Goal: Use online tool/utility: Utilize a website feature to perform a specific function

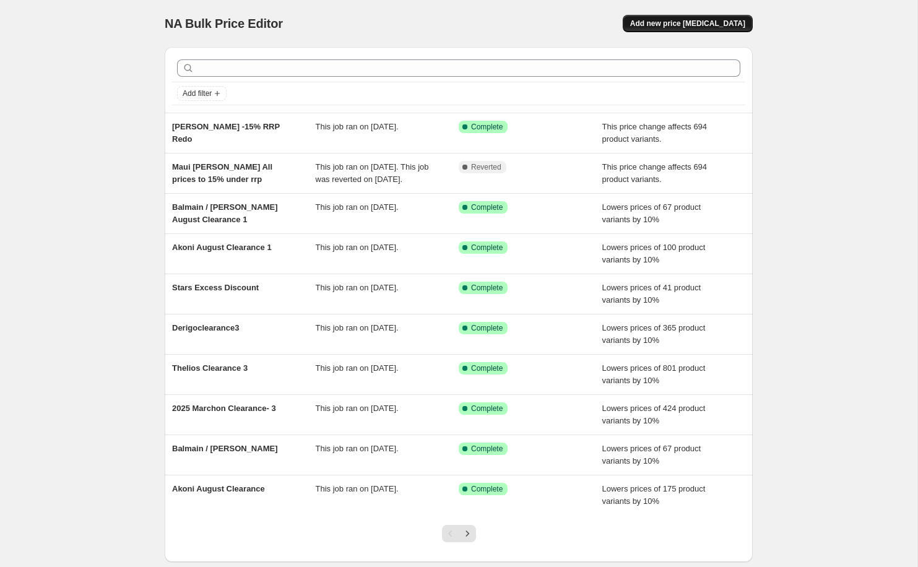
click at [705, 27] on span "Add new price [MEDICAL_DATA]" at bounding box center [687, 24] width 115 height 10
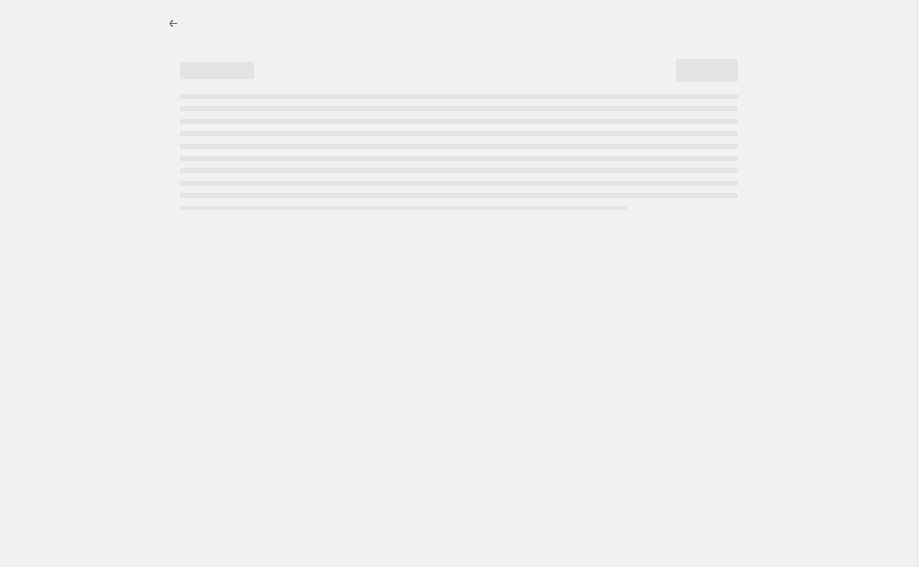
select select "percentage"
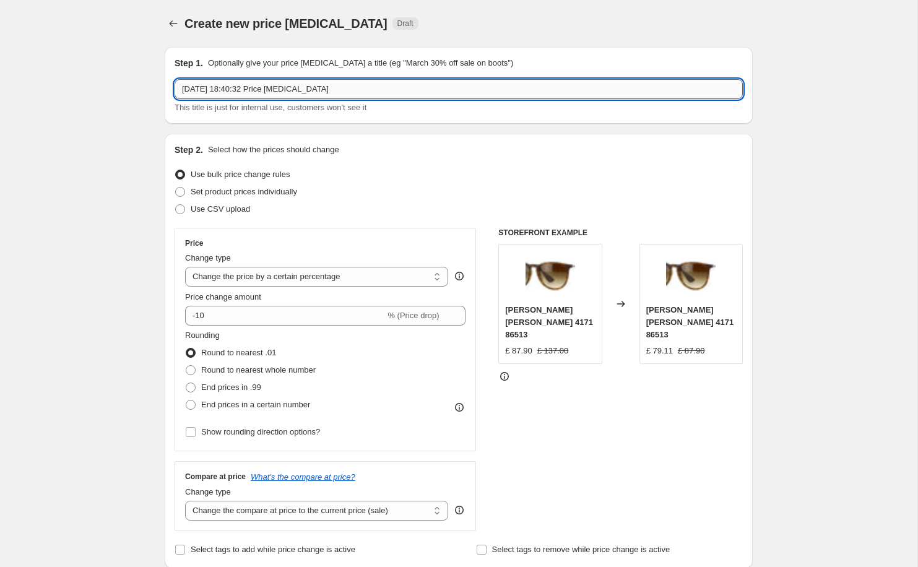
click at [339, 92] on input "[DATE] 18:40:32 Price [MEDICAL_DATA]" at bounding box center [459, 89] width 569 height 20
type input "Prada price drop like [PERSON_NAME]"
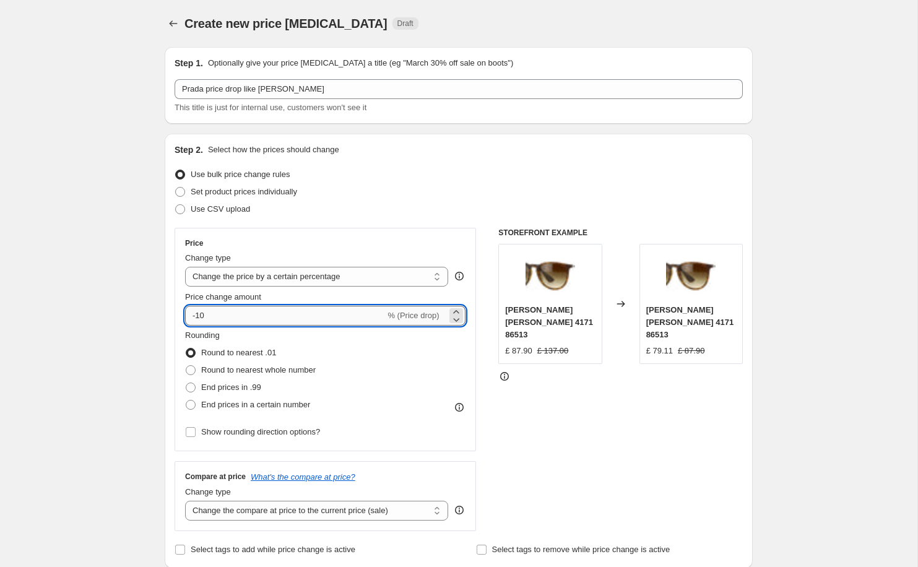
click at [211, 316] on input "-10" at bounding box center [285, 316] width 200 height 20
type input "-1"
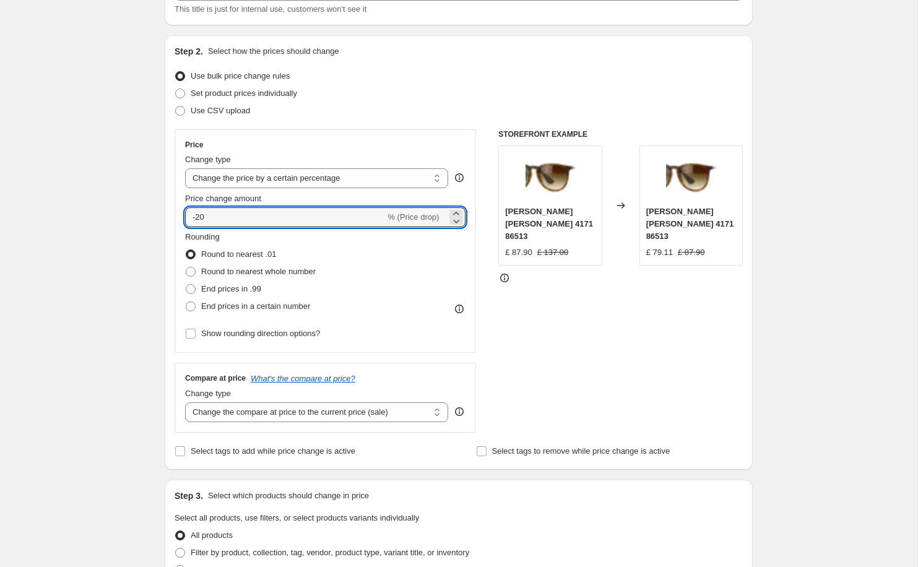
scroll to position [102, 0]
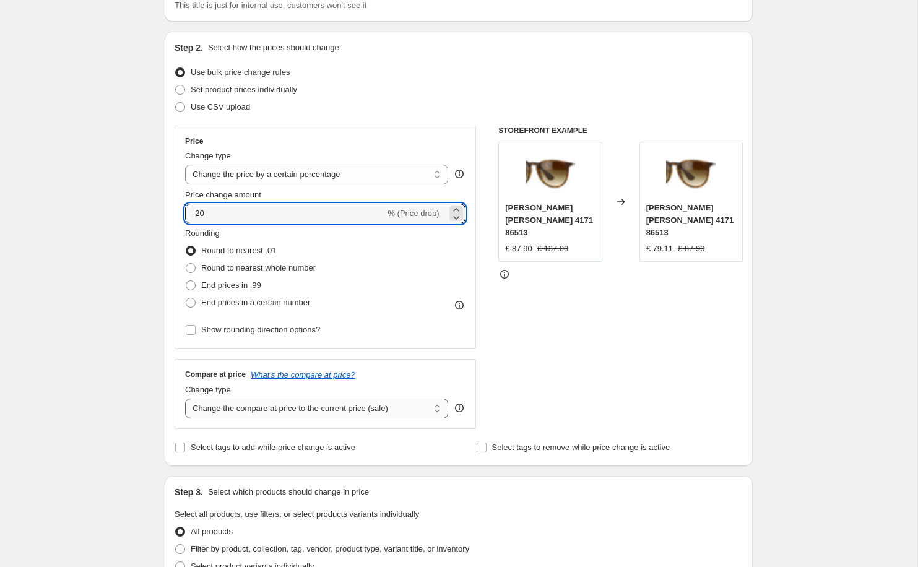
type input "-20"
click at [307, 407] on select "Change the compare at price to the current price (sale) Change the compare at p…" at bounding box center [316, 409] width 263 height 20
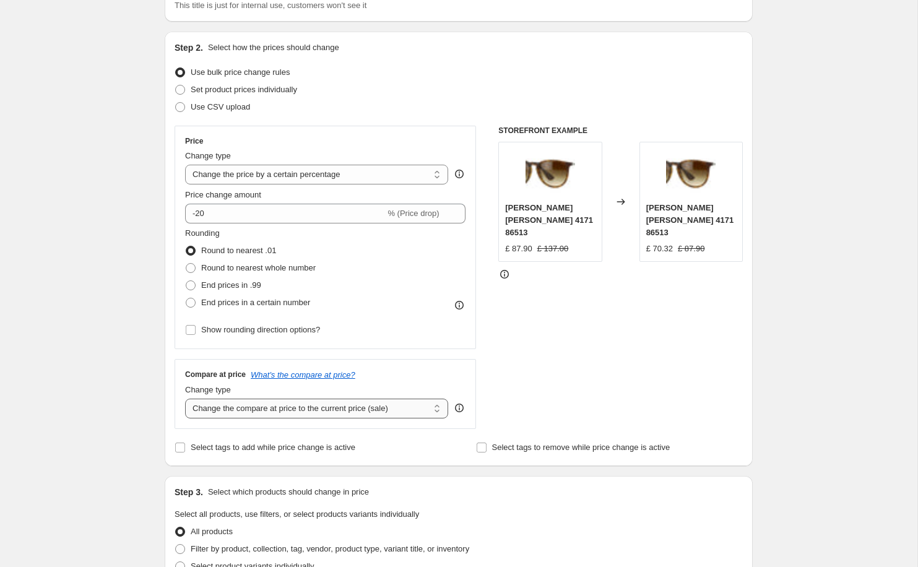
select select "no_change"
click at [185, 399] on select "Change the compare at price to the current price (sale) Change the compare at p…" at bounding box center [316, 409] width 263 height 20
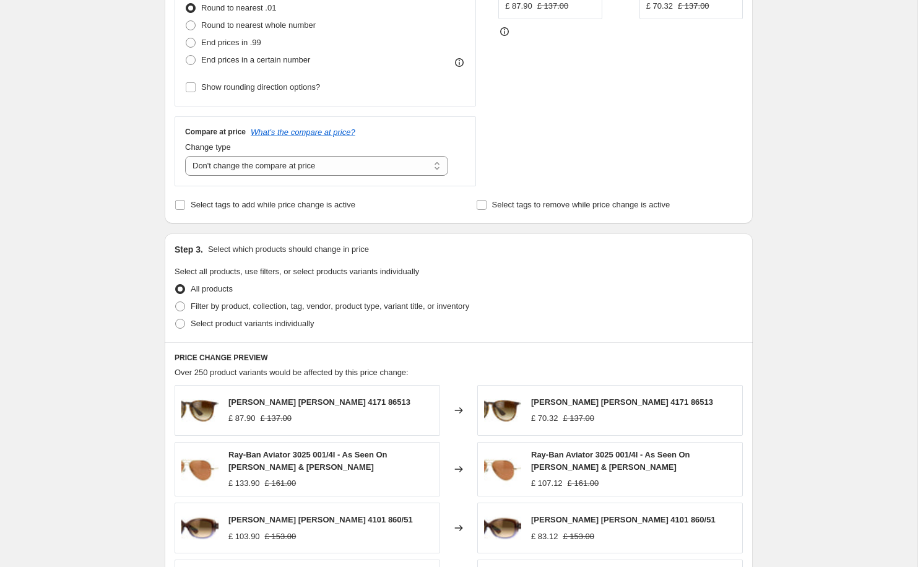
scroll to position [346, 0]
click at [328, 305] on span "Filter by product, collection, tag, vendor, product type, variant title, or inv…" at bounding box center [330, 304] width 279 height 9
click at [176, 301] on input "Filter by product, collection, tag, vendor, product type, variant title, or inv…" at bounding box center [175, 300] width 1 height 1
radio input "true"
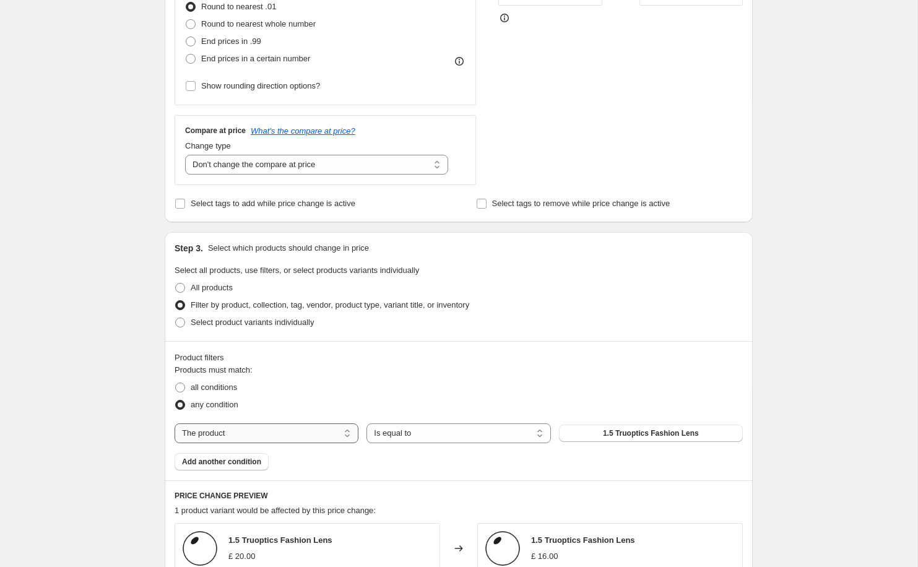
click at [326, 435] on select "The product The product's collection The product's tag The product's vendor The…" at bounding box center [267, 434] width 184 height 20
select select "vendor"
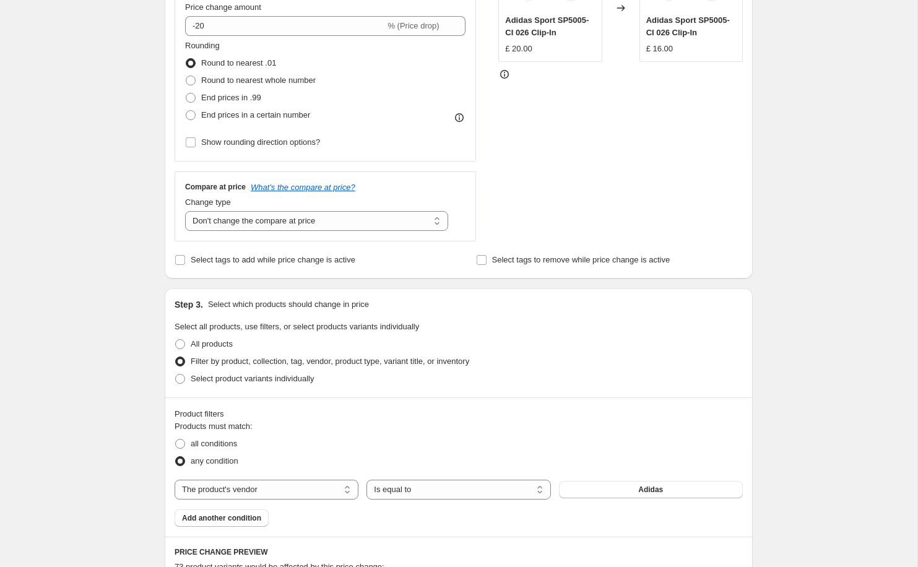
scroll to position [451, 0]
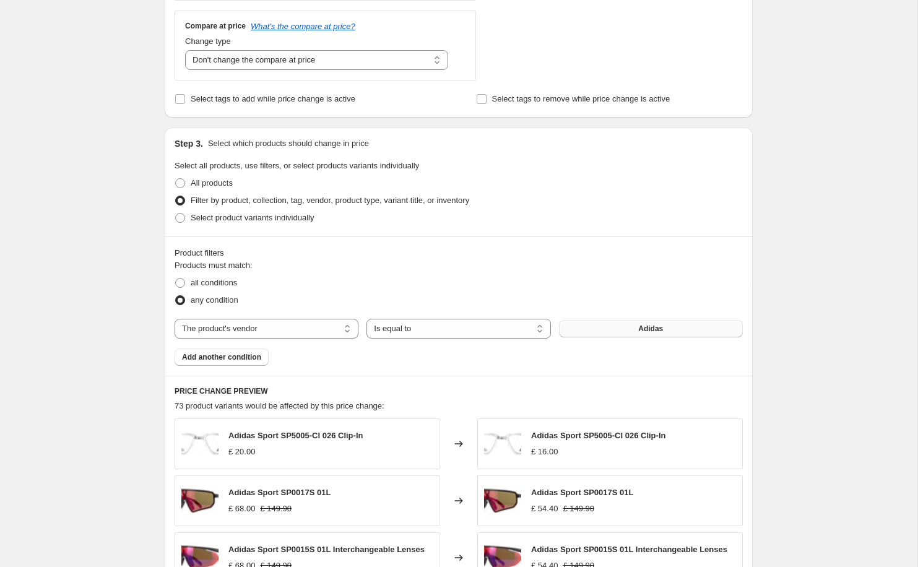
click at [594, 330] on button "Adidas" at bounding box center [651, 328] width 184 height 17
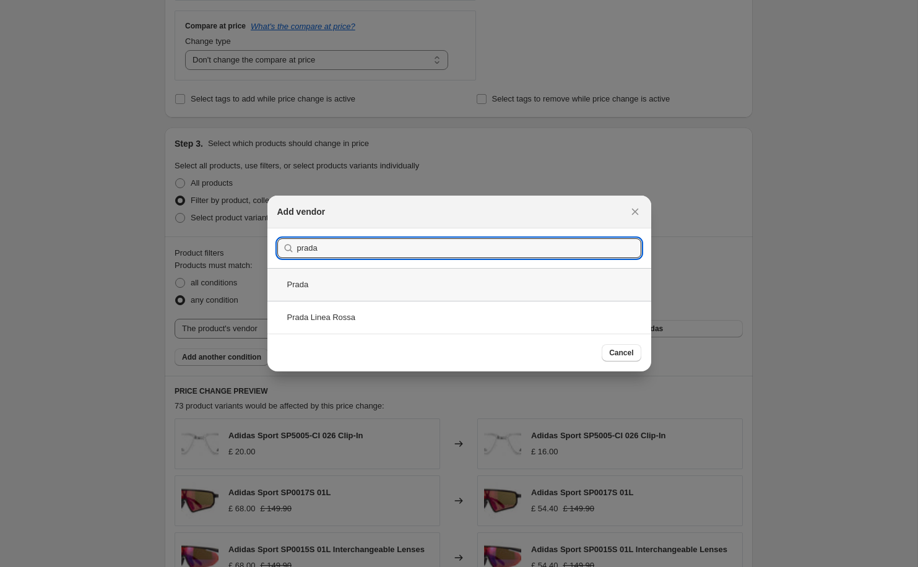
type input "prada"
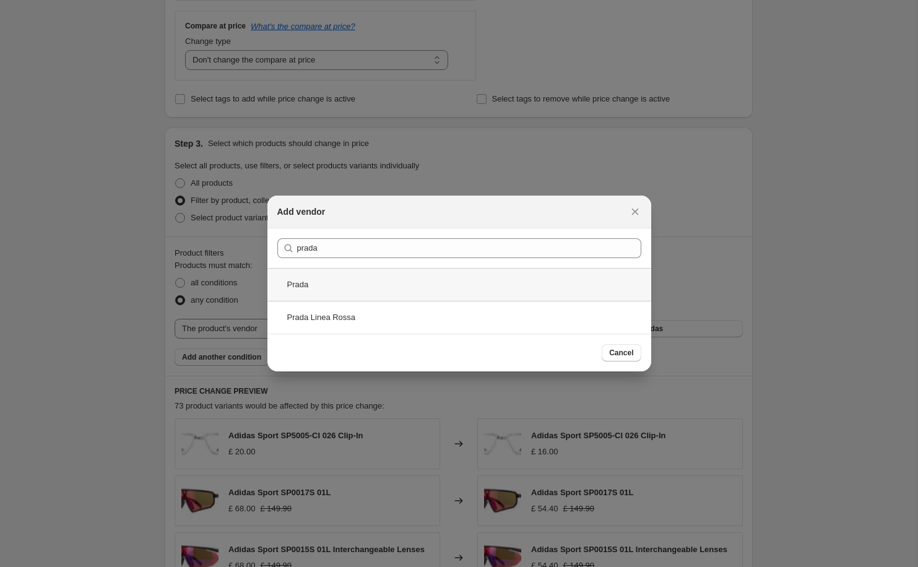
click at [474, 292] on div "Prada" at bounding box center [460, 284] width 384 height 33
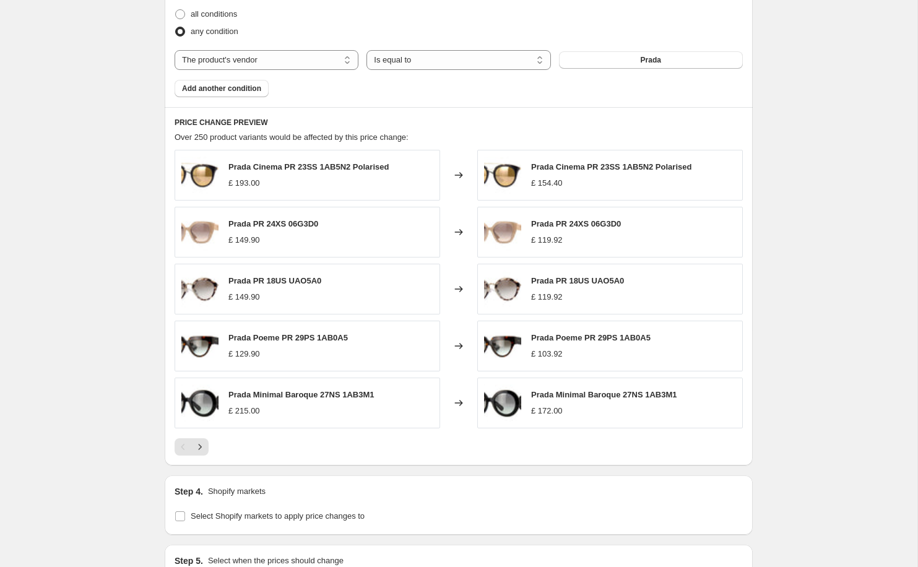
scroll to position [879, 0]
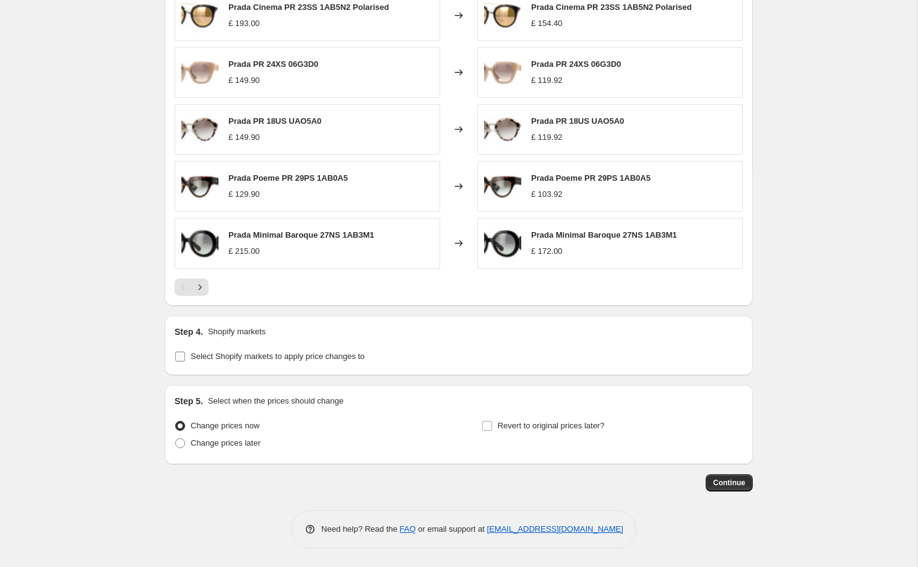
click at [274, 359] on span "Select Shopify markets to apply price changes to" at bounding box center [278, 356] width 174 height 9
click at [185, 359] on input "Select Shopify markets to apply price changes to" at bounding box center [180, 357] width 10 height 10
checkbox input "true"
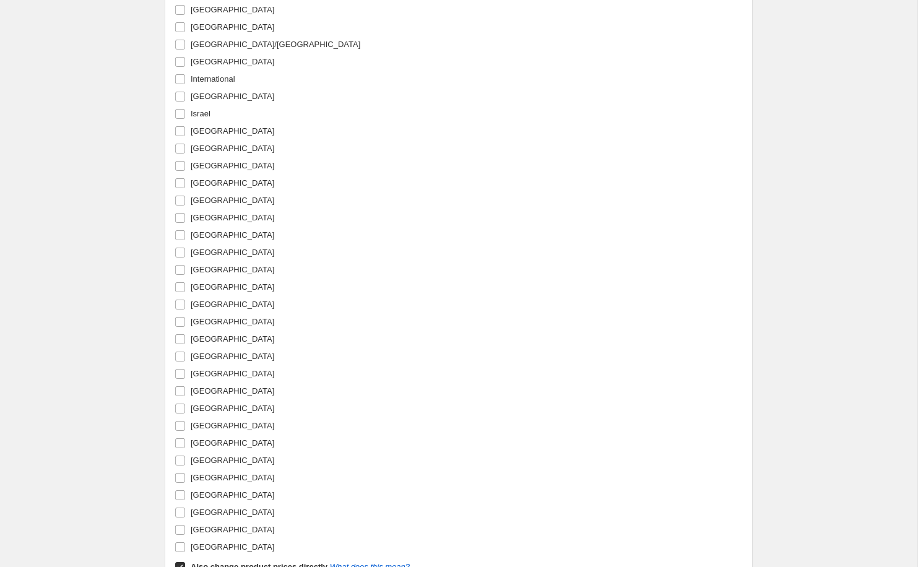
scroll to position [1823, 0]
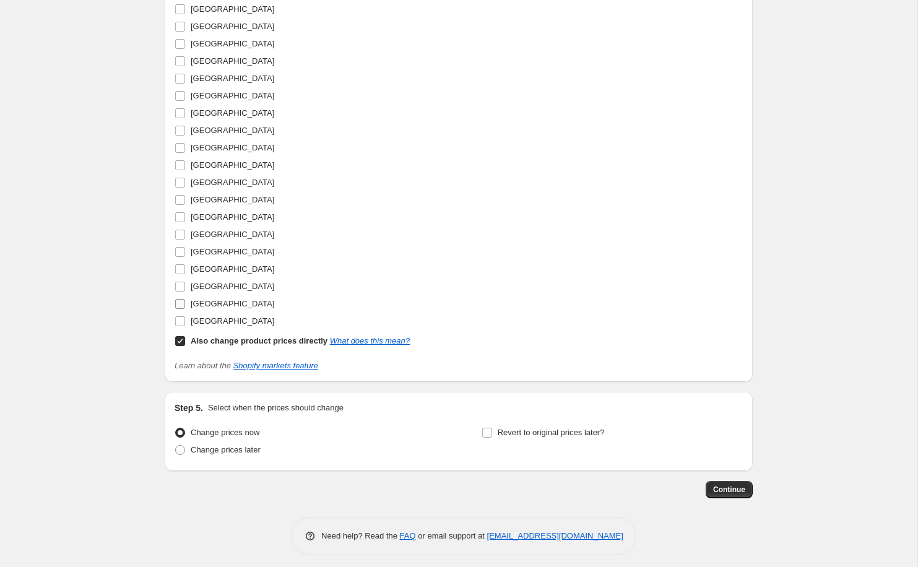
click at [216, 308] on span "[GEOGRAPHIC_DATA]" at bounding box center [233, 303] width 84 height 9
click at [185, 308] on input "[GEOGRAPHIC_DATA]" at bounding box center [180, 304] width 10 height 10
checkbox input "true"
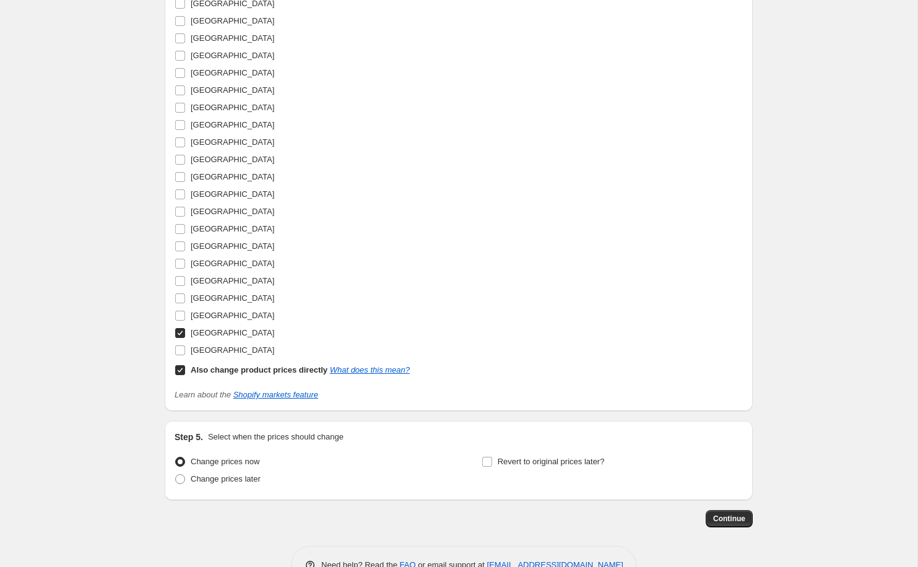
scroll to position [1812, 0]
click at [390, 373] on link "What does this mean?" at bounding box center [370, 368] width 80 height 9
click at [185, 368] on input "Also change product prices directly What does this mean?" at bounding box center [180, 369] width 10 height 10
checkbox input "false"
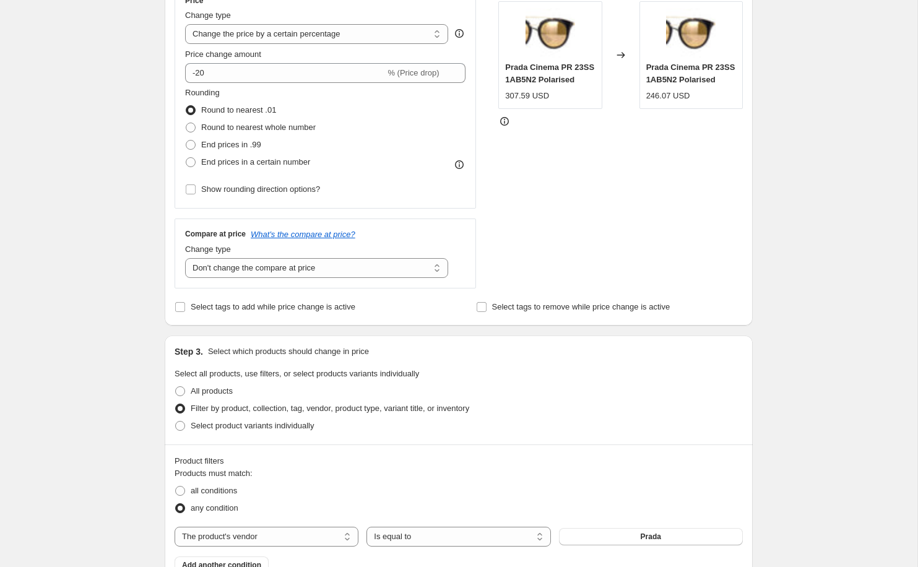
scroll to position [245, 0]
click at [399, 264] on select "Change the compare at price to the current price (sale) Change the compare at p…" at bounding box center [316, 266] width 263 height 20
select select "remove"
click at [185, 256] on select "Change the compare at price to the current price (sale) Change the compare at p…" at bounding box center [316, 266] width 263 height 20
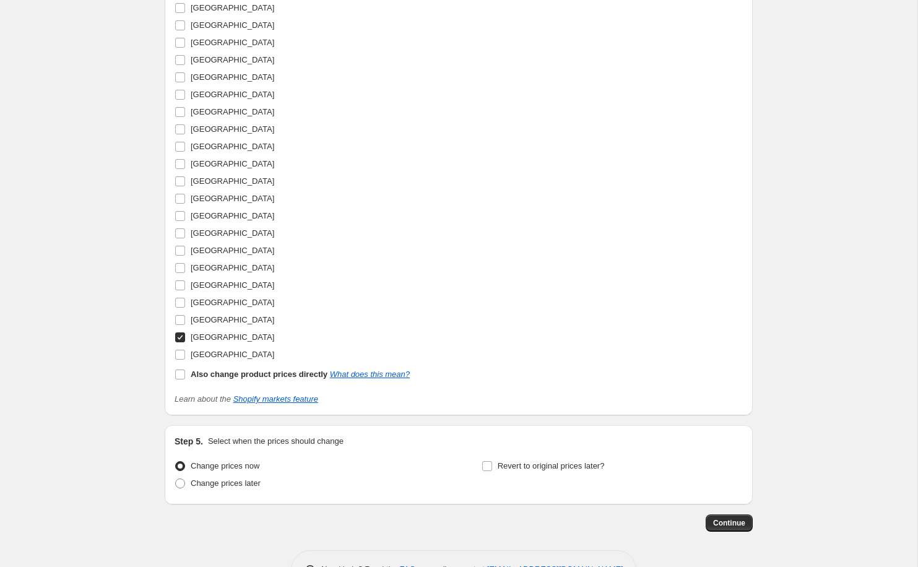
scroll to position [1829, 0]
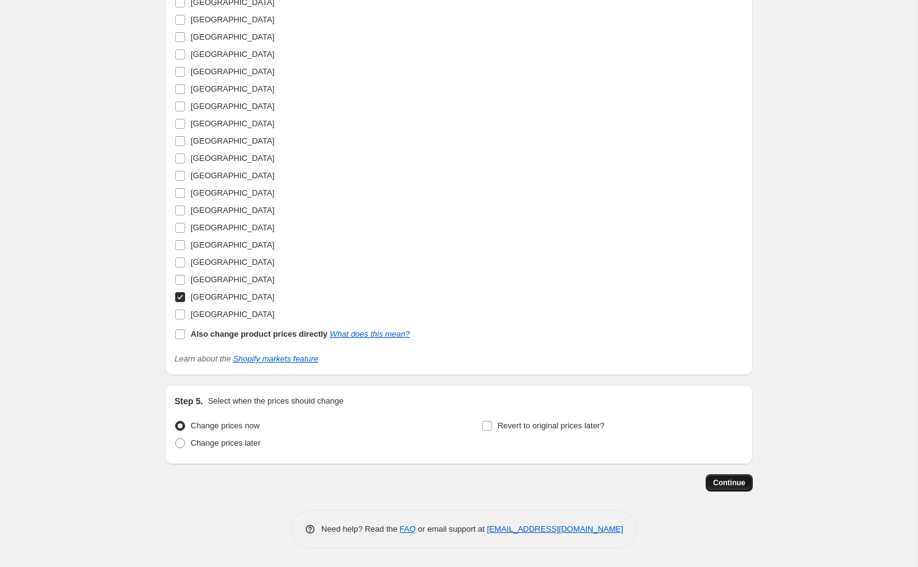
click at [729, 482] on span "Continue" at bounding box center [729, 483] width 32 height 10
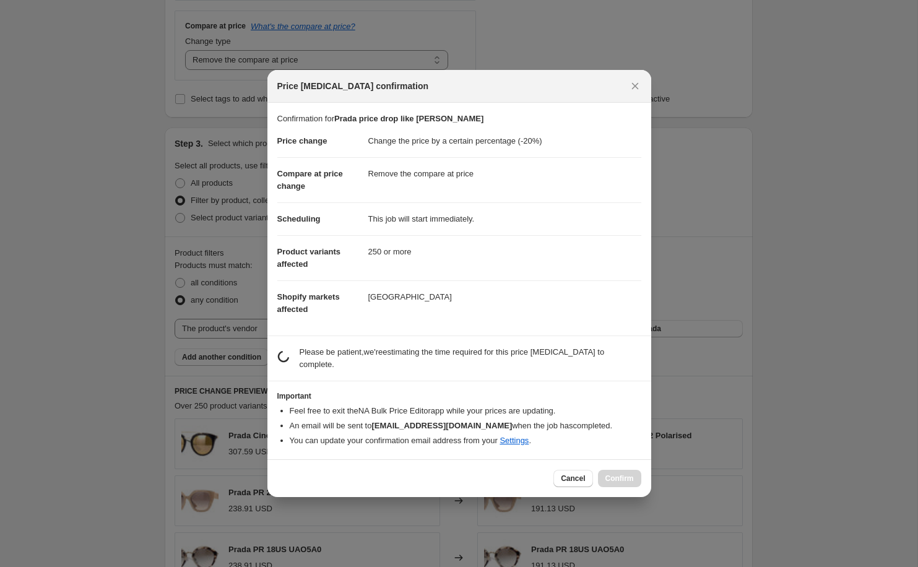
scroll to position [0, 0]
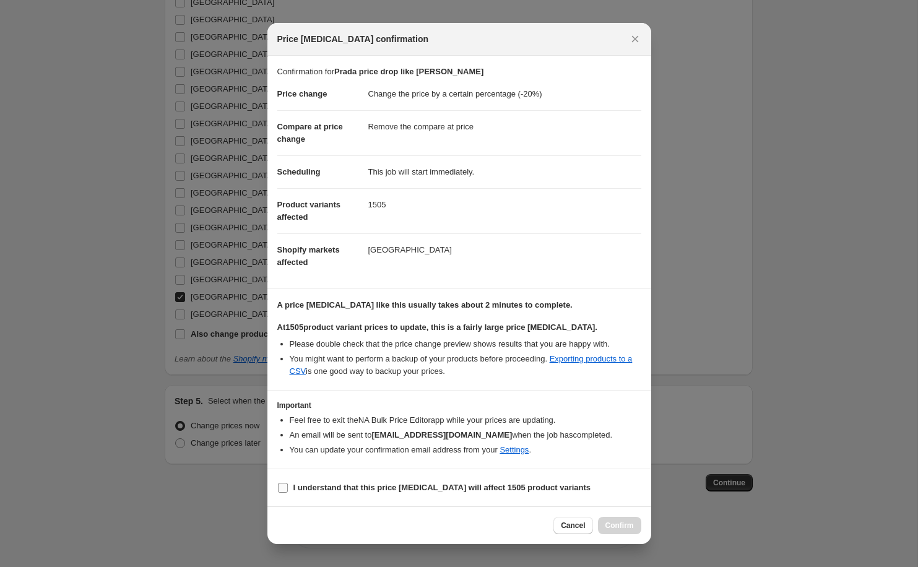
click at [390, 486] on b "I understand that this price [MEDICAL_DATA] will affect 1505 product variants" at bounding box center [443, 487] width 298 height 9
click at [288, 486] on input "I understand that this price [MEDICAL_DATA] will affect 1505 product variants" at bounding box center [283, 488] width 10 height 10
checkbox input "true"
click at [617, 526] on span "Confirm" at bounding box center [620, 526] width 28 height 10
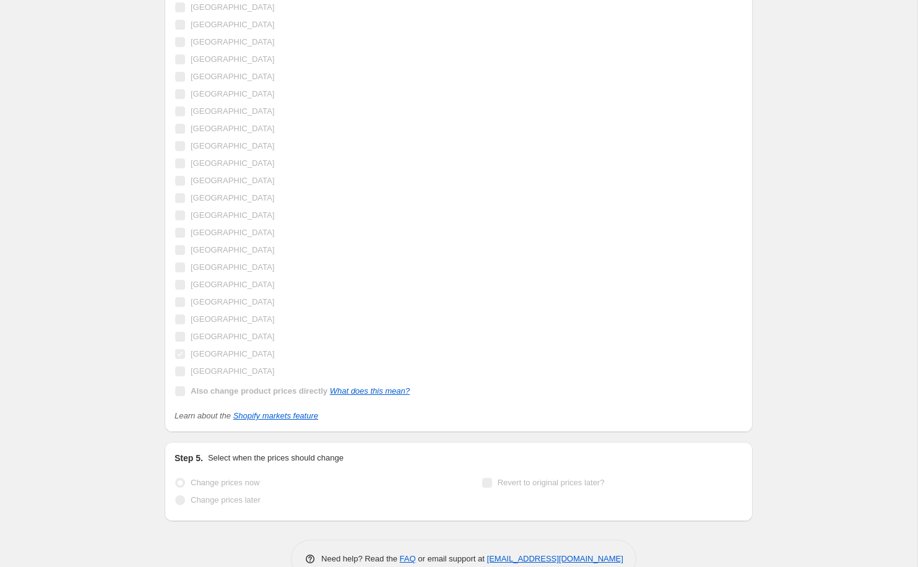
scroll to position [1862, 0]
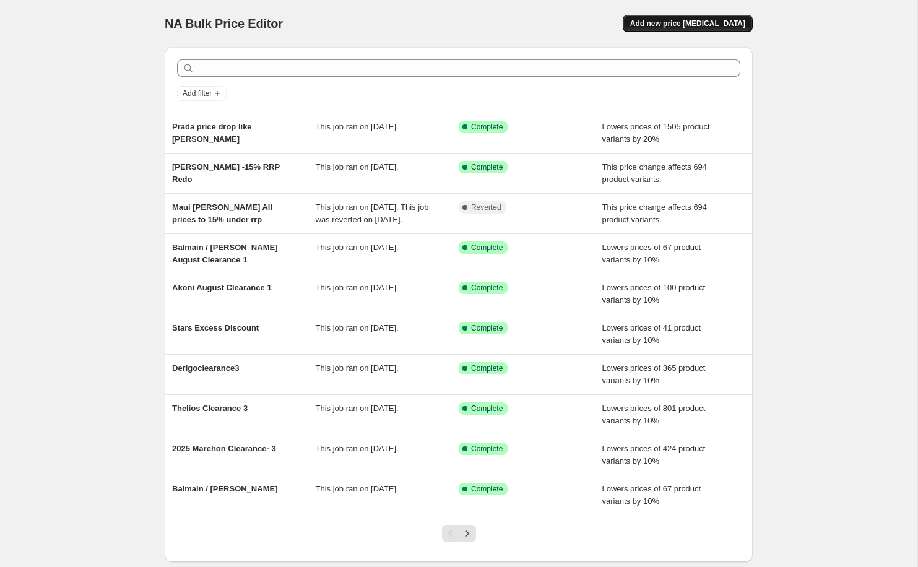
click at [697, 25] on span "Add new price [MEDICAL_DATA]" at bounding box center [687, 24] width 115 height 10
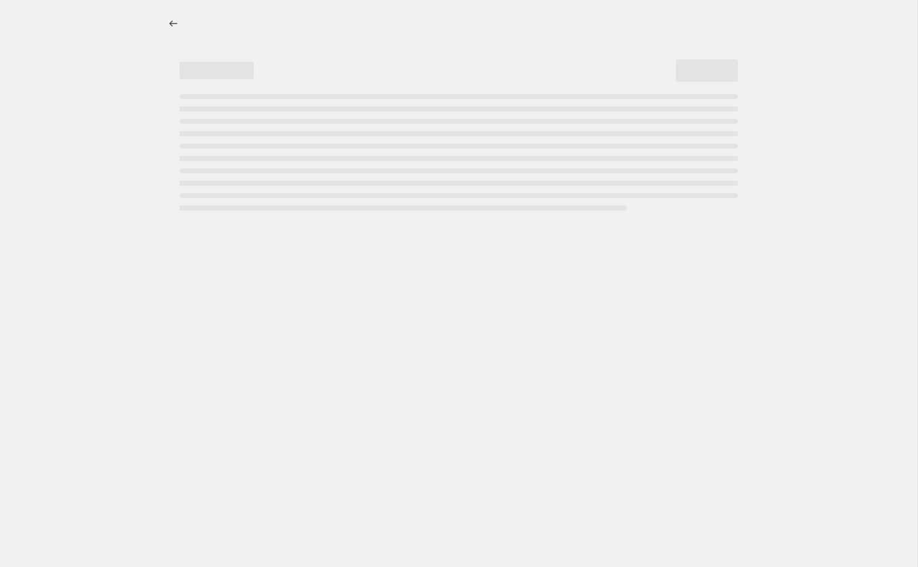
select select "percentage"
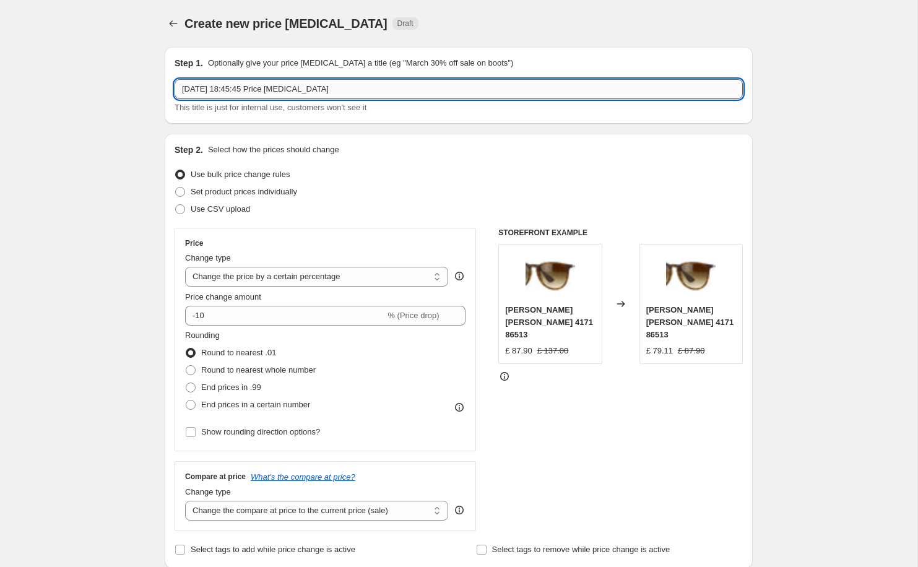
click at [305, 87] on input "17 Sept 2025, 18:45:45 Price change job" at bounding box center [459, 89] width 569 height 20
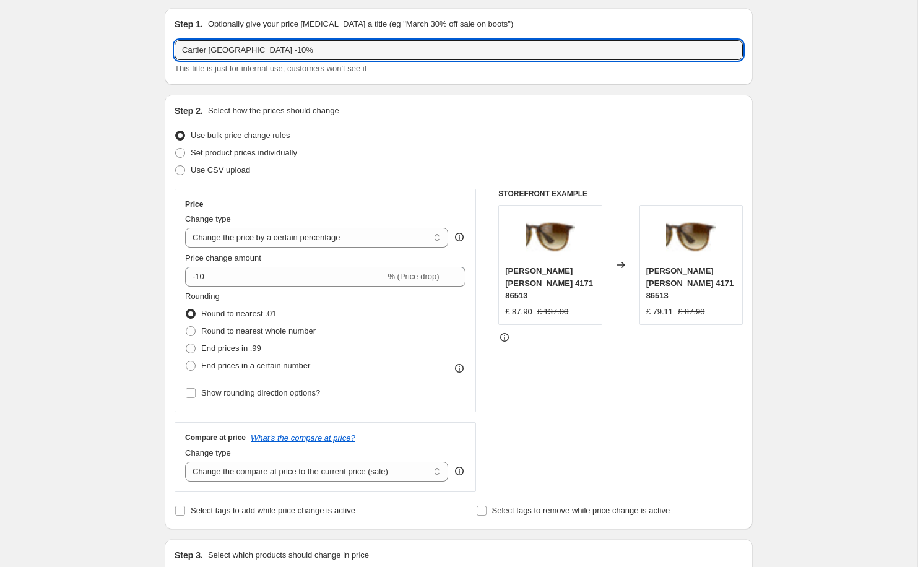
scroll to position [192, 0]
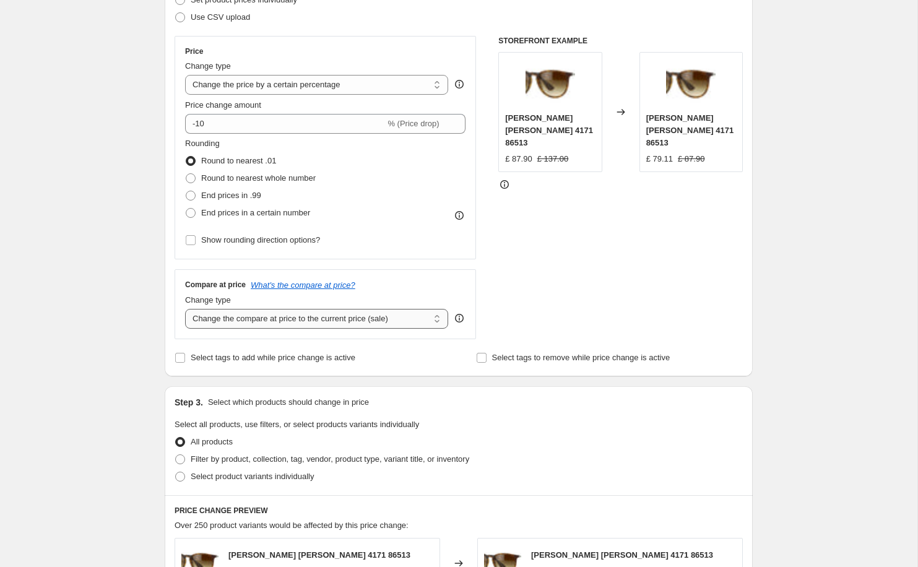
type input "Cartier USA -10%"
click at [313, 321] on select "Change the compare at price to the current price (sale) Change the compare at p…" at bounding box center [316, 319] width 263 height 20
select select "remove"
click at [185, 309] on select "Change the compare at price to the current price (sale) Change the compare at p…" at bounding box center [316, 319] width 263 height 20
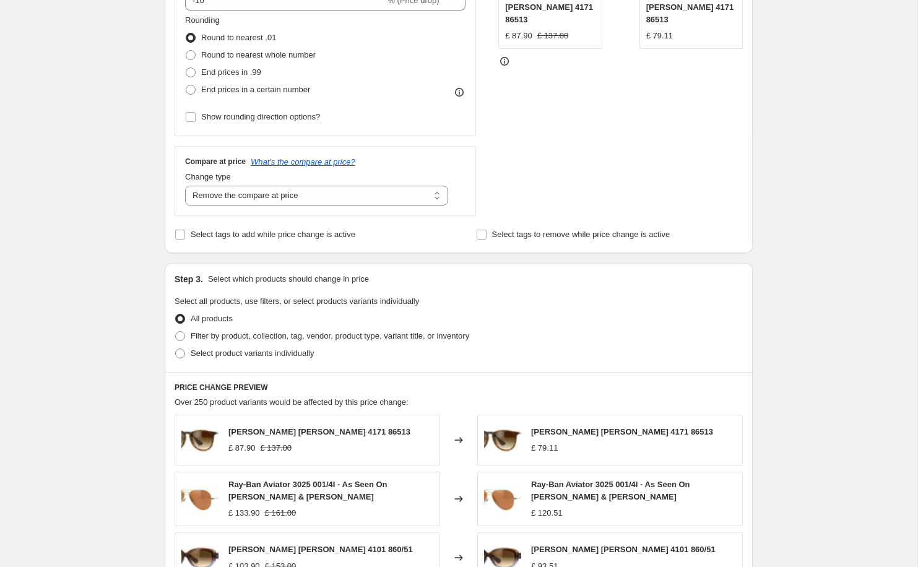
scroll to position [321, 0]
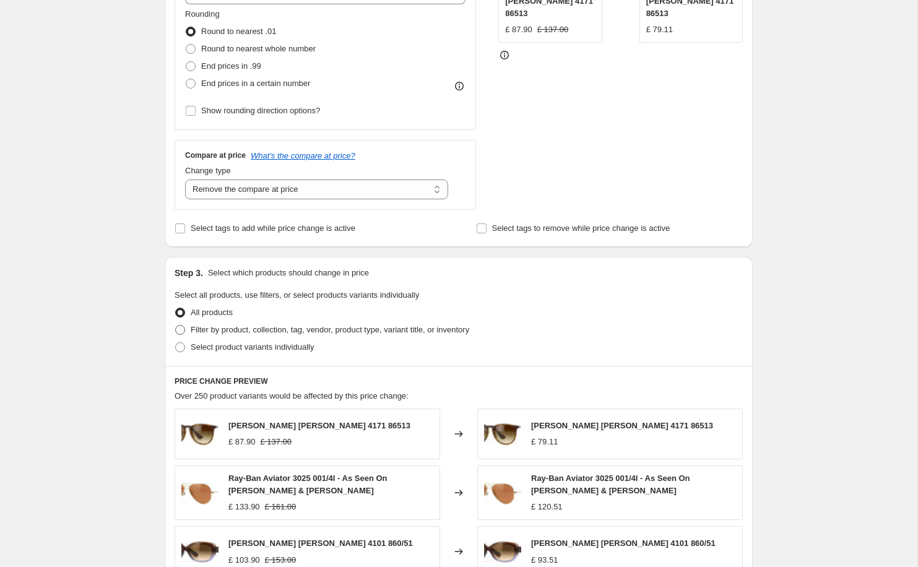
click at [319, 330] on span "Filter by product, collection, tag, vendor, product type, variant title, or inv…" at bounding box center [330, 329] width 279 height 9
click at [176, 326] on input "Filter by product, collection, tag, vendor, product type, variant title, or inv…" at bounding box center [175, 325] width 1 height 1
radio input "true"
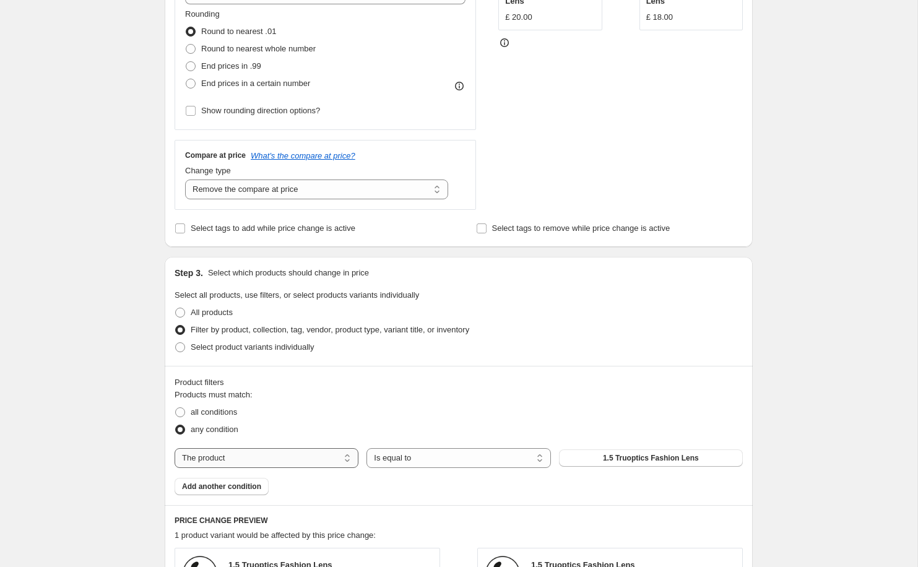
click at [279, 461] on select "The product The product's collection The product's tag The product's vendor The…" at bounding box center [267, 458] width 184 height 20
select select "vendor"
click at [614, 460] on button "Adidas" at bounding box center [651, 458] width 184 height 17
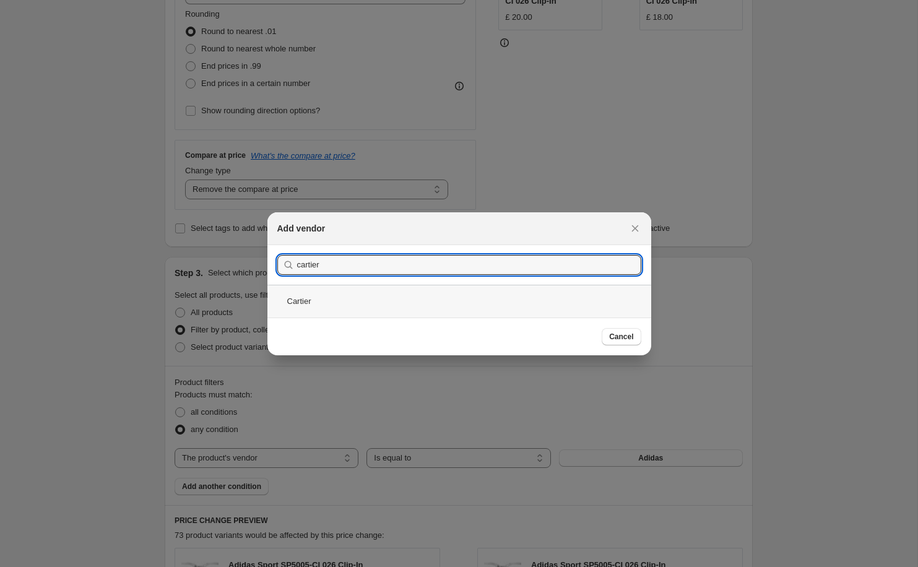
type input "cartier"
click at [350, 307] on div "Cartier" at bounding box center [460, 301] width 384 height 33
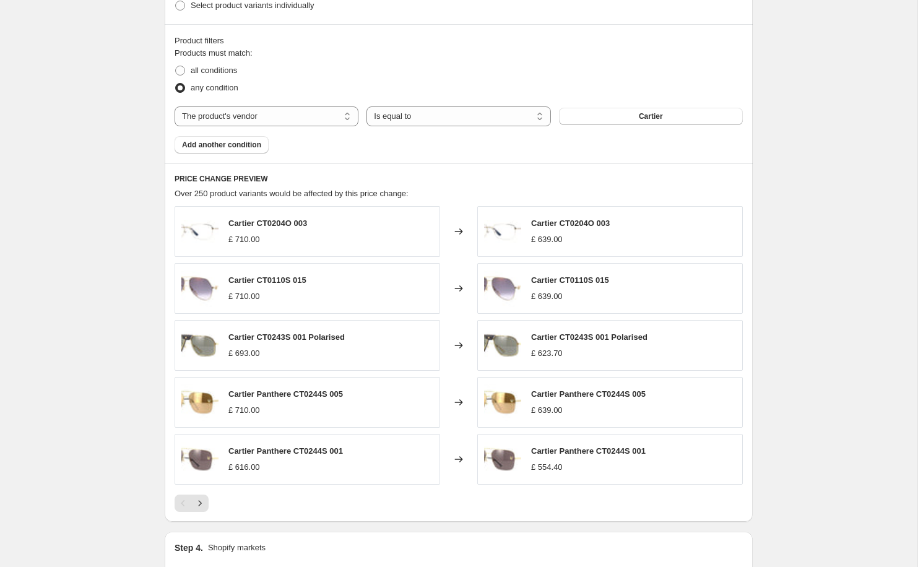
scroll to position [879, 0]
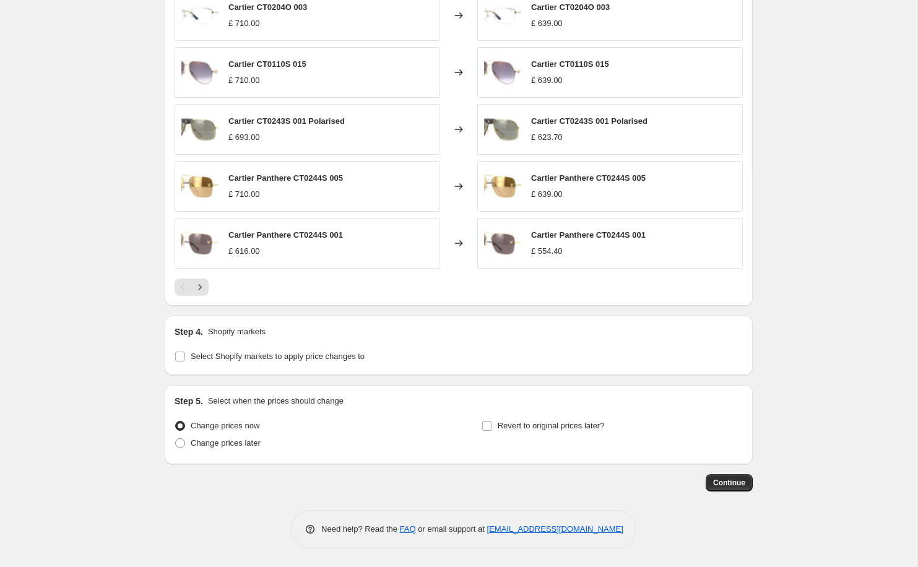
drag, startPoint x: 245, startPoint y: 355, endPoint x: 265, endPoint y: 372, distance: 25.9
click at [246, 355] on span "Select Shopify markets to apply price changes to" at bounding box center [278, 356] width 174 height 9
click at [185, 355] on input "Select Shopify markets to apply price changes to" at bounding box center [180, 357] width 10 height 10
checkbox input "true"
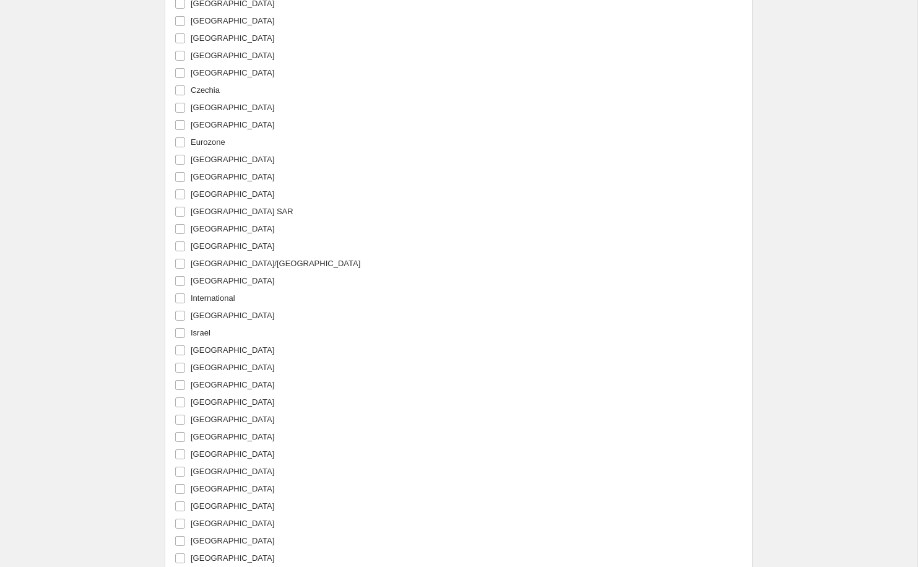
scroll to position [1829, 0]
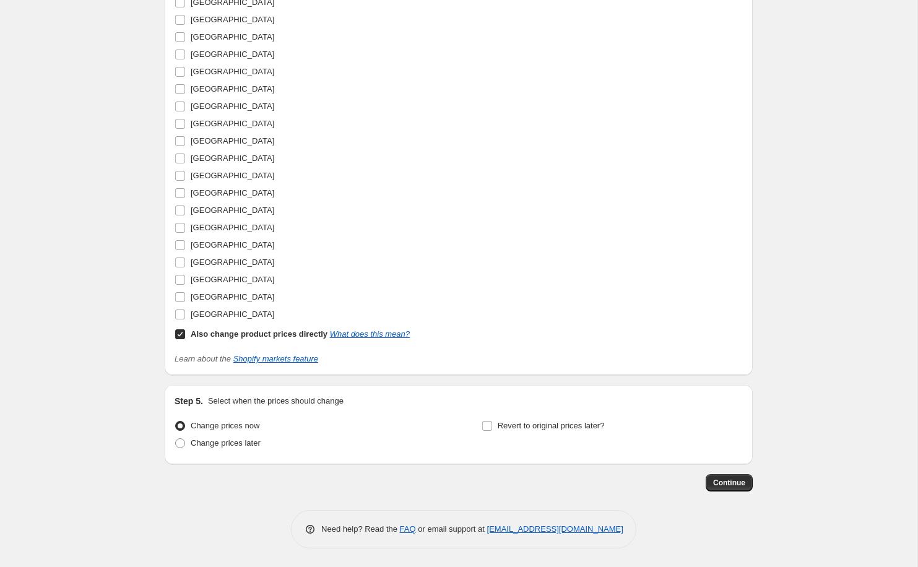
click at [178, 335] on input "Also change product prices directly What does this mean?" at bounding box center [180, 334] width 10 height 10
checkbox input "false"
click at [179, 300] on input "[GEOGRAPHIC_DATA]" at bounding box center [180, 297] width 10 height 10
checkbox input "true"
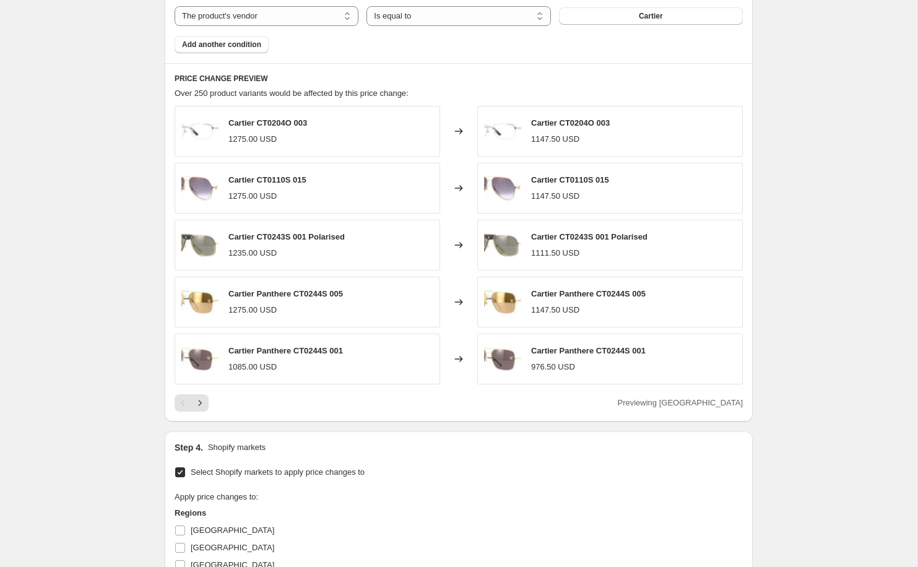
scroll to position [198, 0]
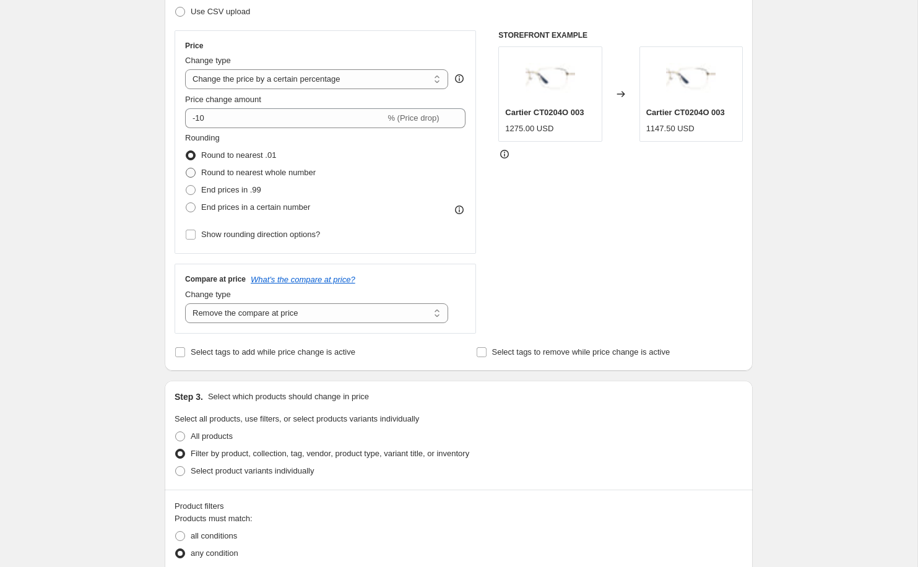
click at [304, 175] on span "Round to nearest whole number" at bounding box center [258, 172] width 115 height 9
click at [186, 168] on input "Round to nearest whole number" at bounding box center [186, 168] width 1 height 1
radio input "true"
click at [269, 207] on span "End prices in a certain number" at bounding box center [255, 207] width 109 height 9
click at [186, 203] on input "End prices in a certain number" at bounding box center [186, 203] width 1 height 1
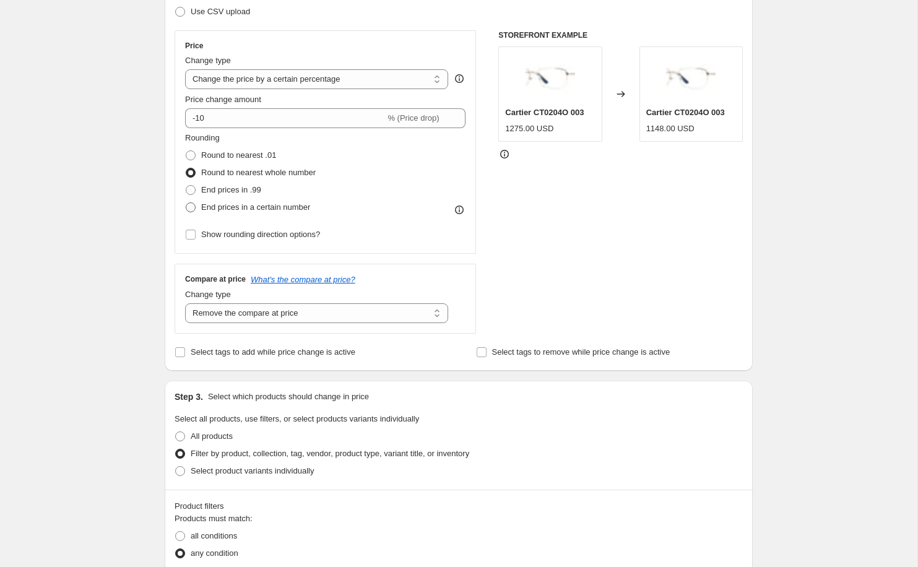
radio input "true"
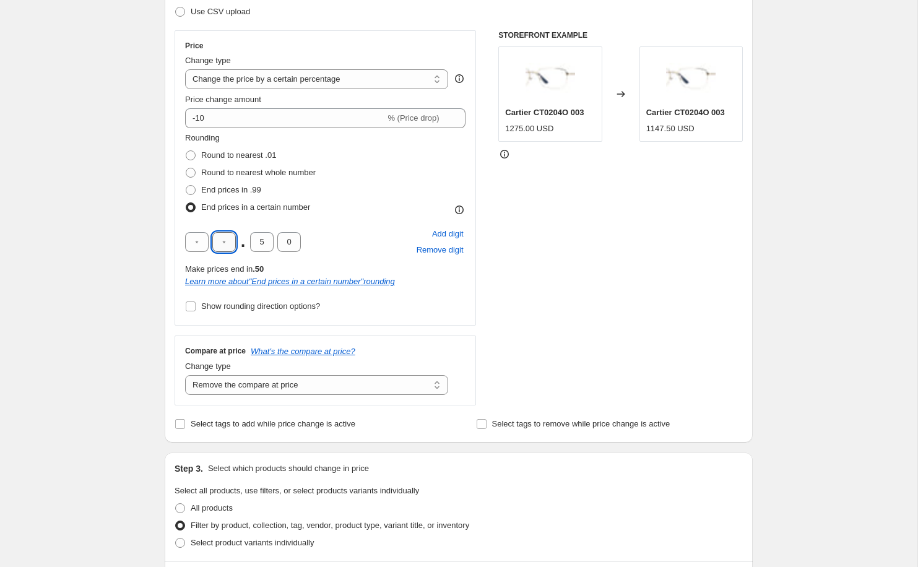
drag, startPoint x: 225, startPoint y: 243, endPoint x: 218, endPoint y: 241, distance: 7.8
click at [218, 241] on input "text" at bounding box center [224, 242] width 24 height 20
type input "5"
type input "0"
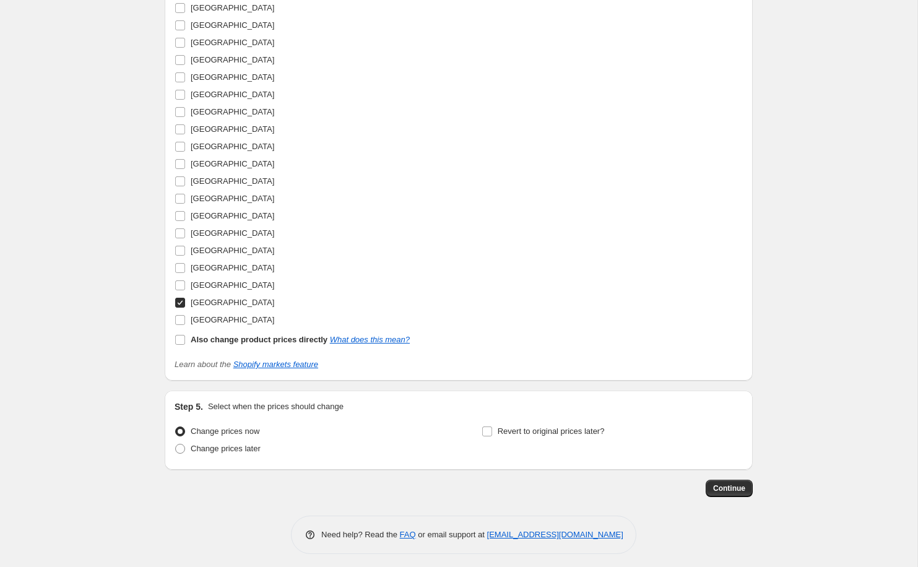
scroll to position [1901, 0]
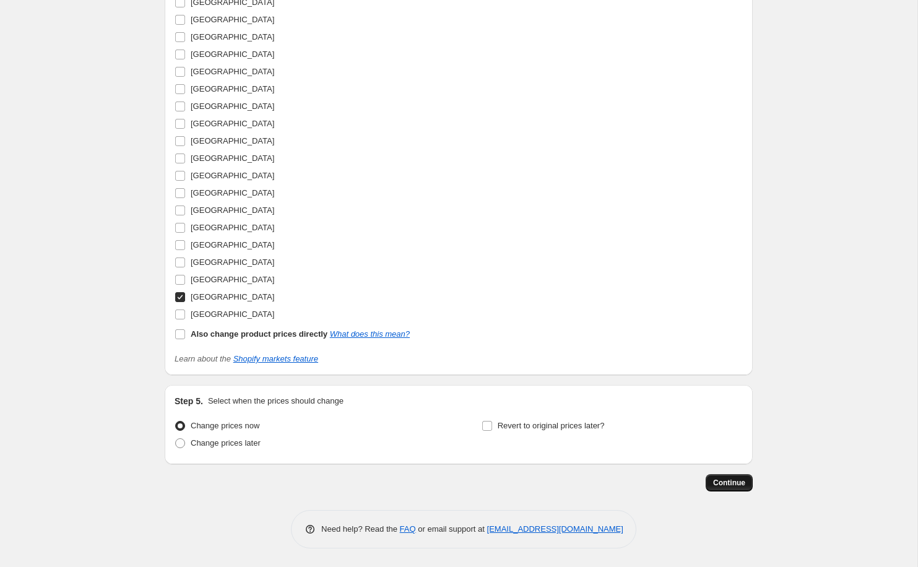
click at [738, 482] on span "Continue" at bounding box center [729, 483] width 32 height 10
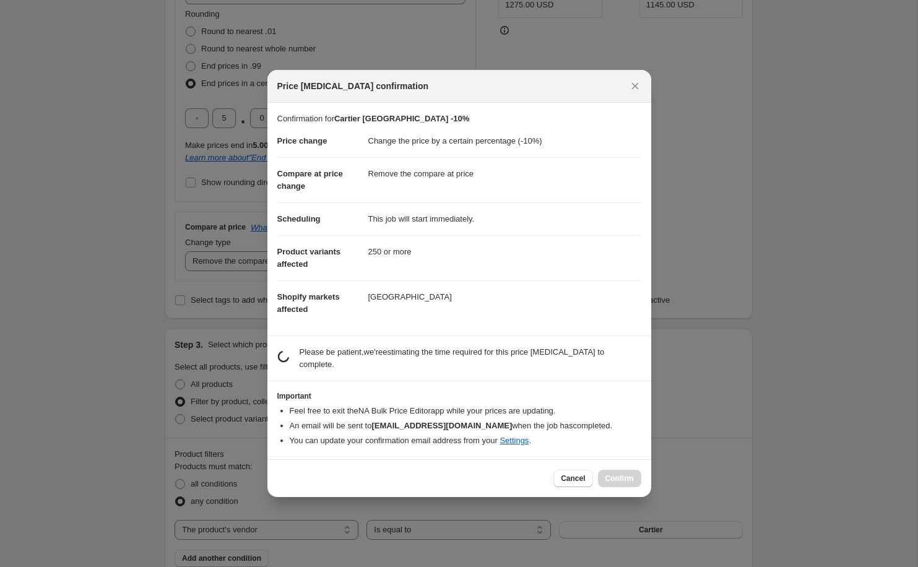
scroll to position [0, 0]
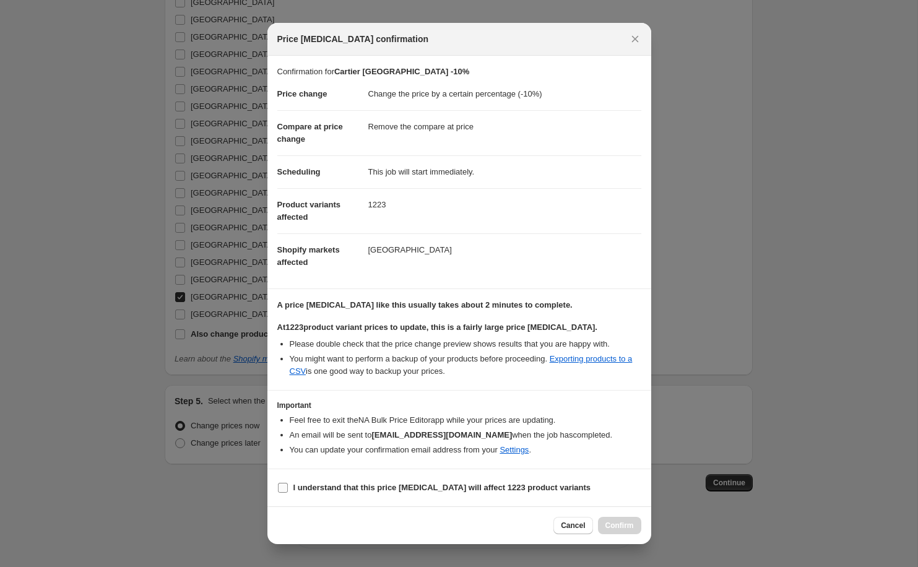
click at [335, 491] on b "I understand that this price change job will affect 1223 product variants" at bounding box center [443, 487] width 298 height 9
click at [288, 491] on input "I understand that this price change job will affect 1223 product variants" at bounding box center [283, 488] width 10 height 10
checkbox input "true"
click at [623, 524] on span "Confirm" at bounding box center [620, 526] width 28 height 10
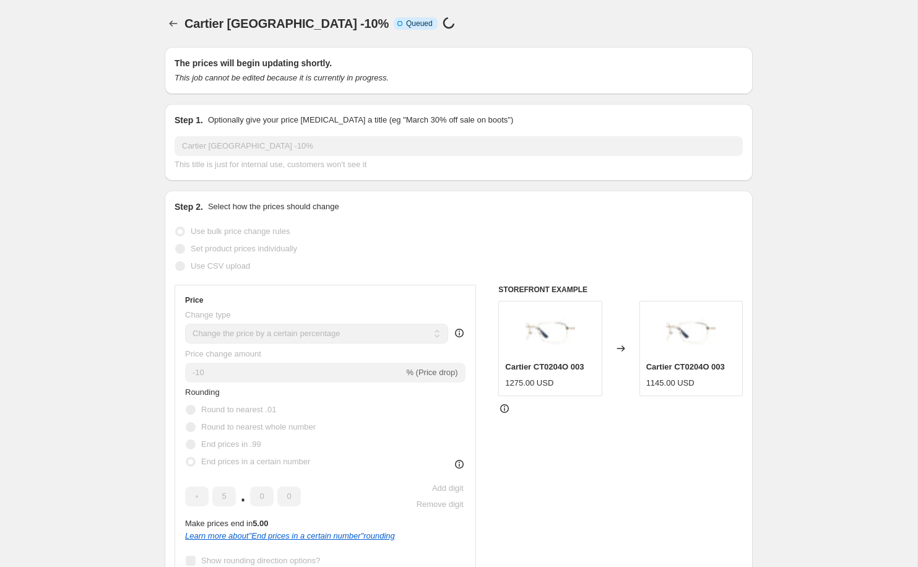
scroll to position [1901, 0]
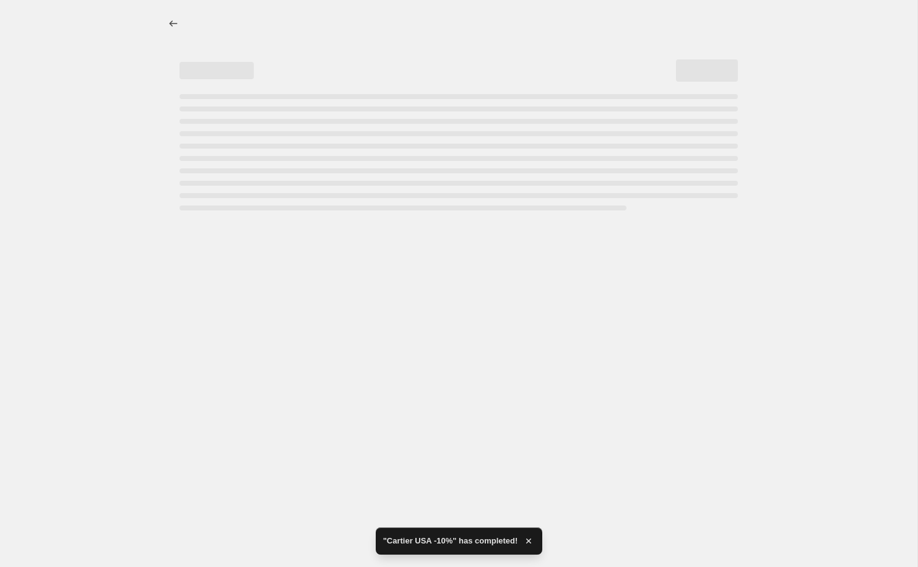
select select "percentage"
select select "remove"
select select "vendor"
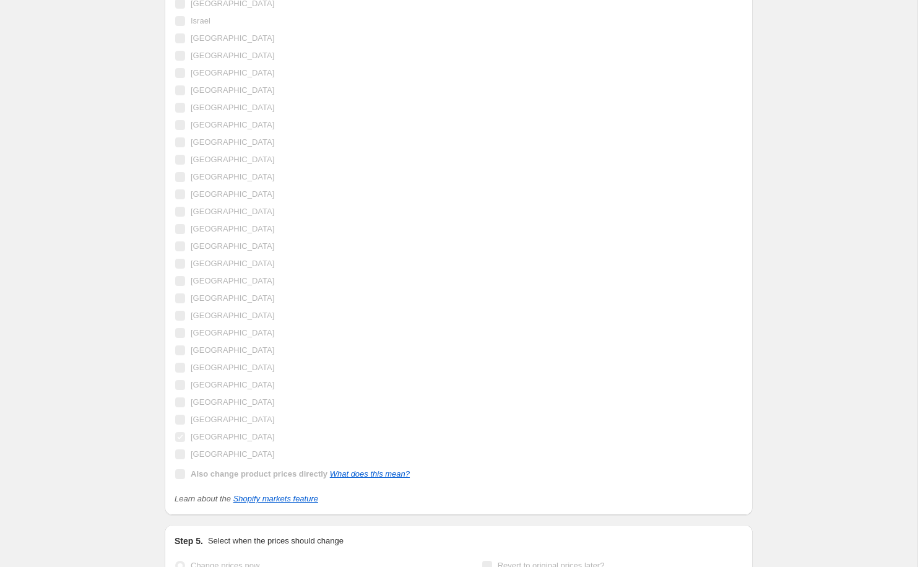
scroll to position [0, 0]
